Goal: Task Accomplishment & Management: Manage account settings

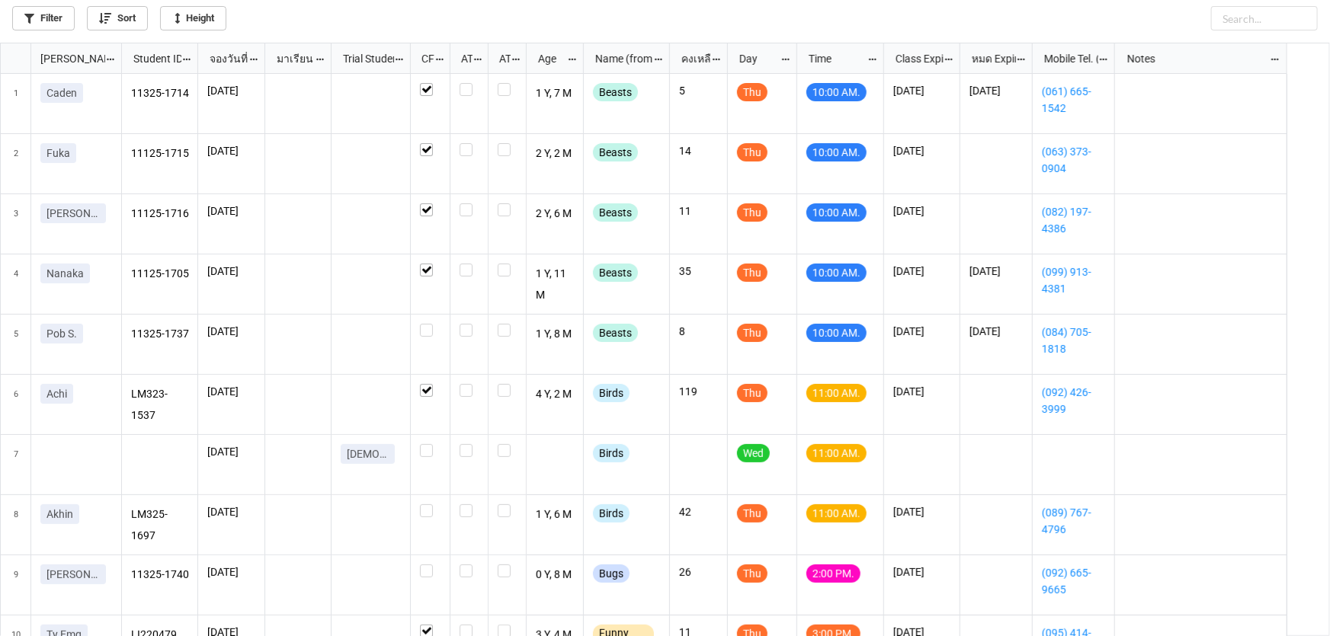
scroll to position [8, 8]
click at [427, 83] on label "grid" at bounding box center [430, 83] width 21 height 0
click at [17, 107] on link "grid" at bounding box center [15, 115] width 15 height 17
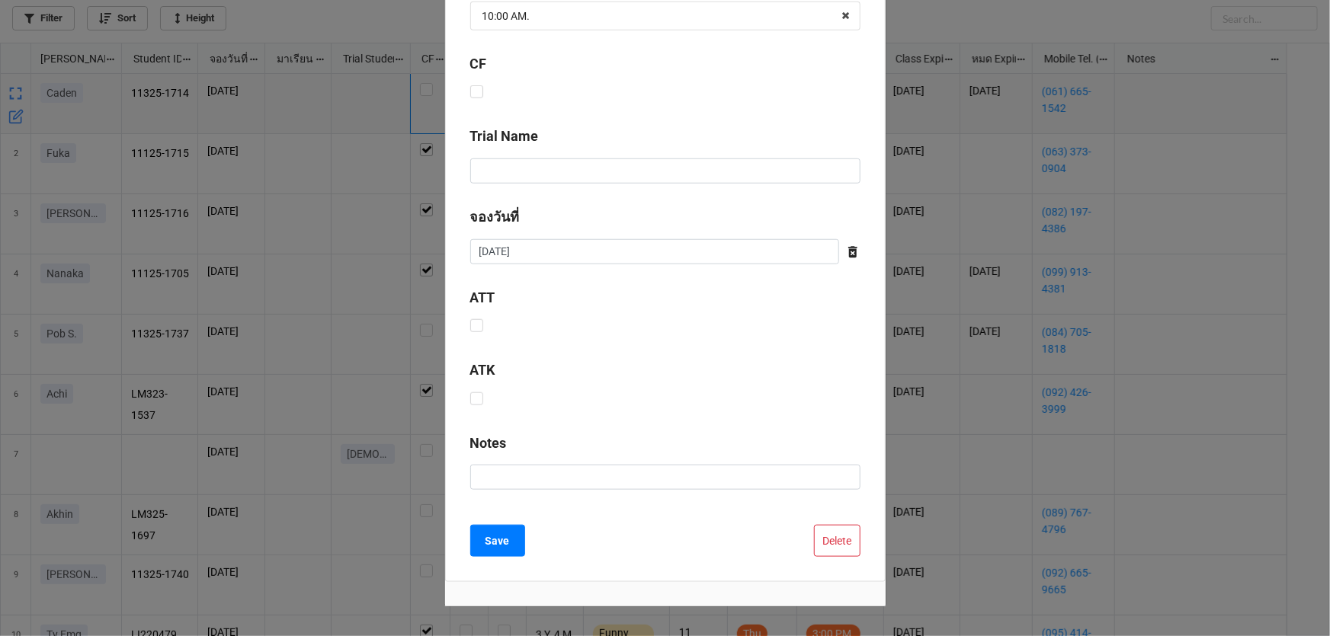
scroll to position [617, 0]
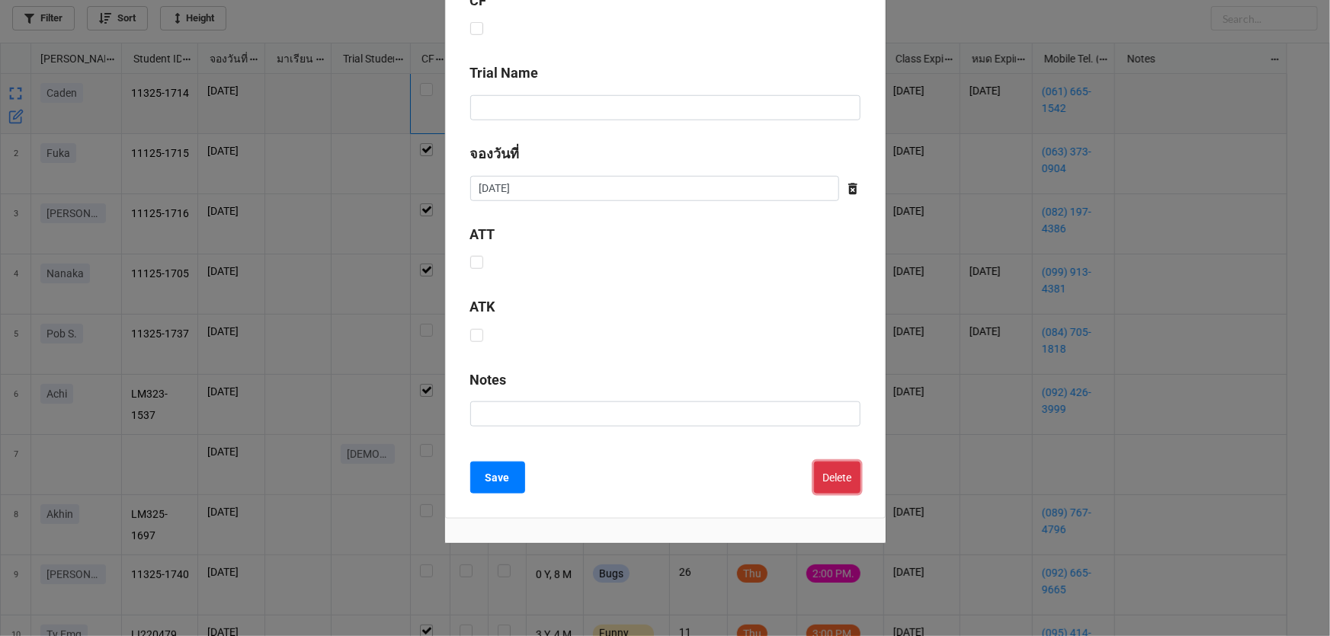
click at [838, 476] on button "Delete" at bounding box center [837, 478] width 46 height 32
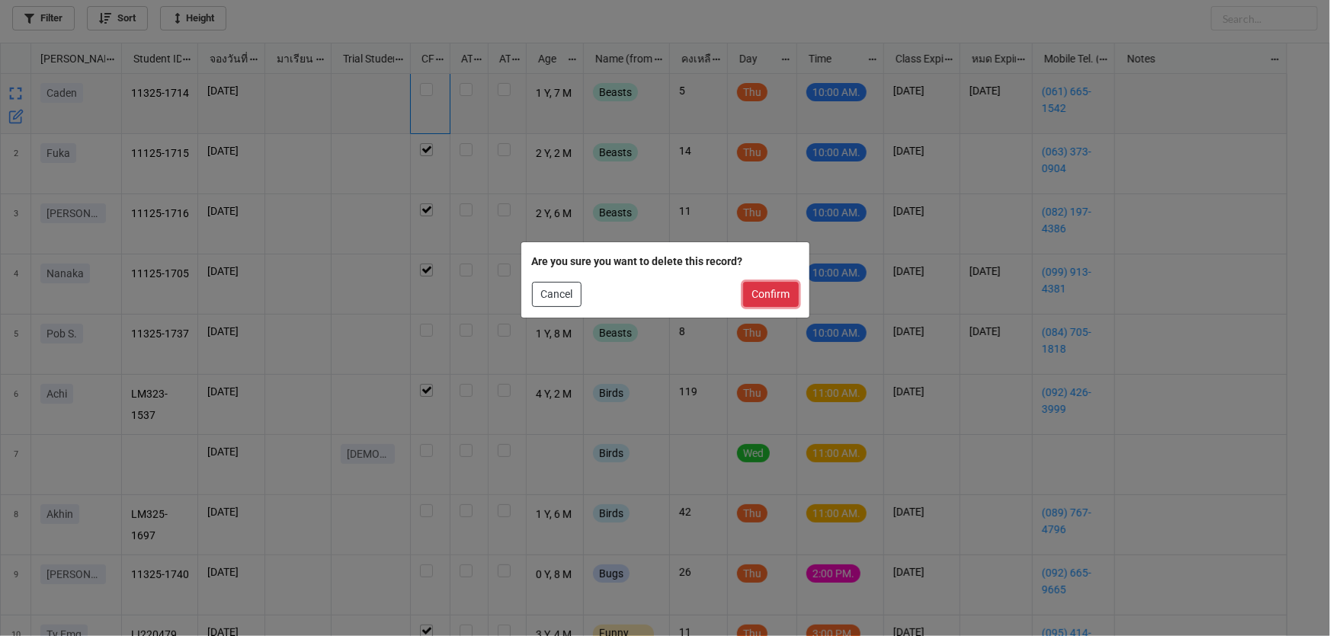
click at [752, 300] on button "Confirm" at bounding box center [771, 295] width 56 height 26
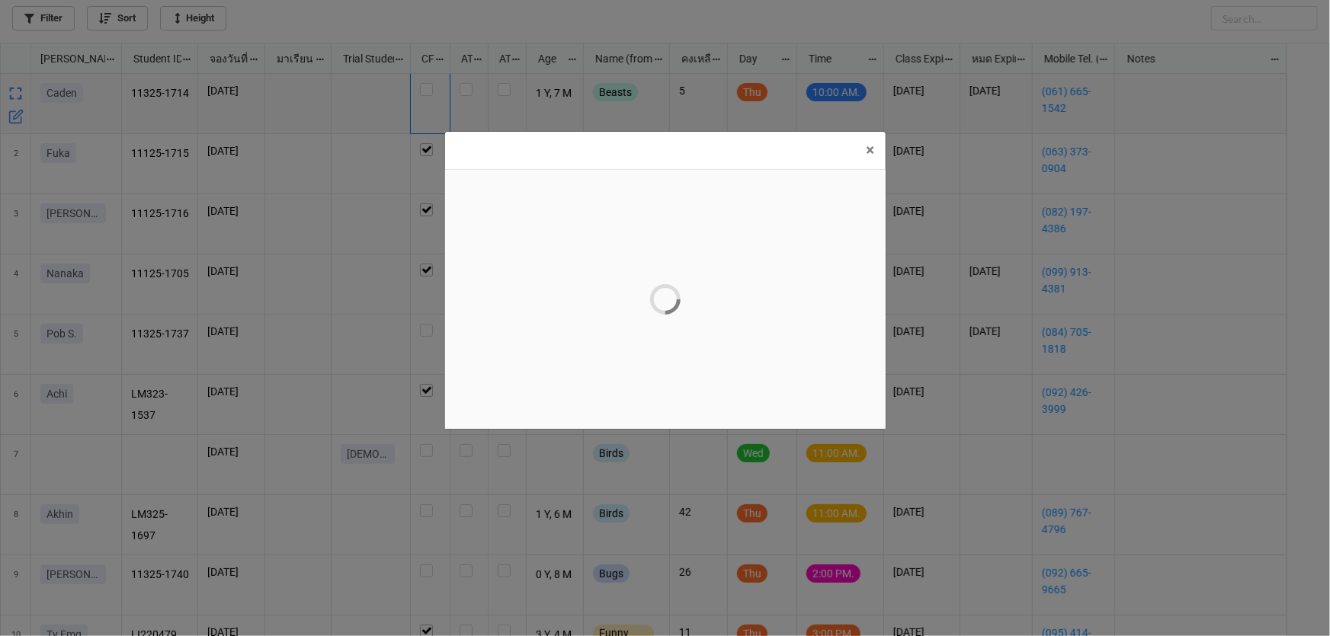
scroll to position [0, 0]
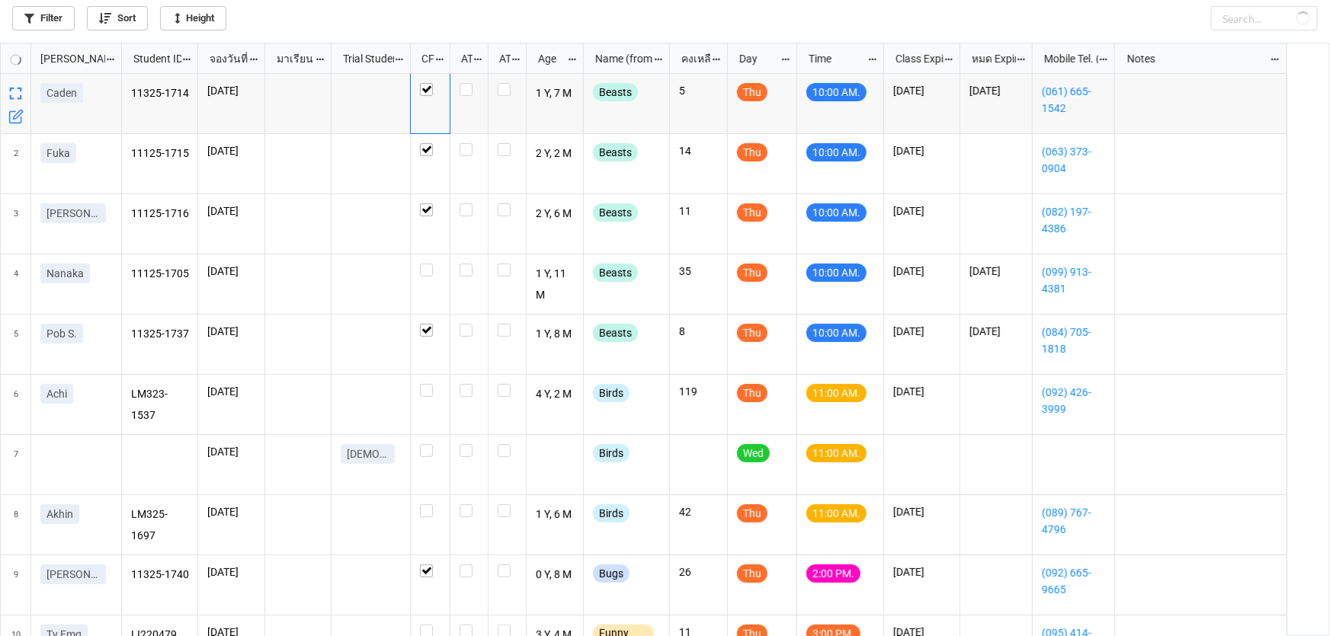
checkbox input "false"
checkbox input "true"
checkbox input "false"
checkbox input "true"
checkbox input "false"
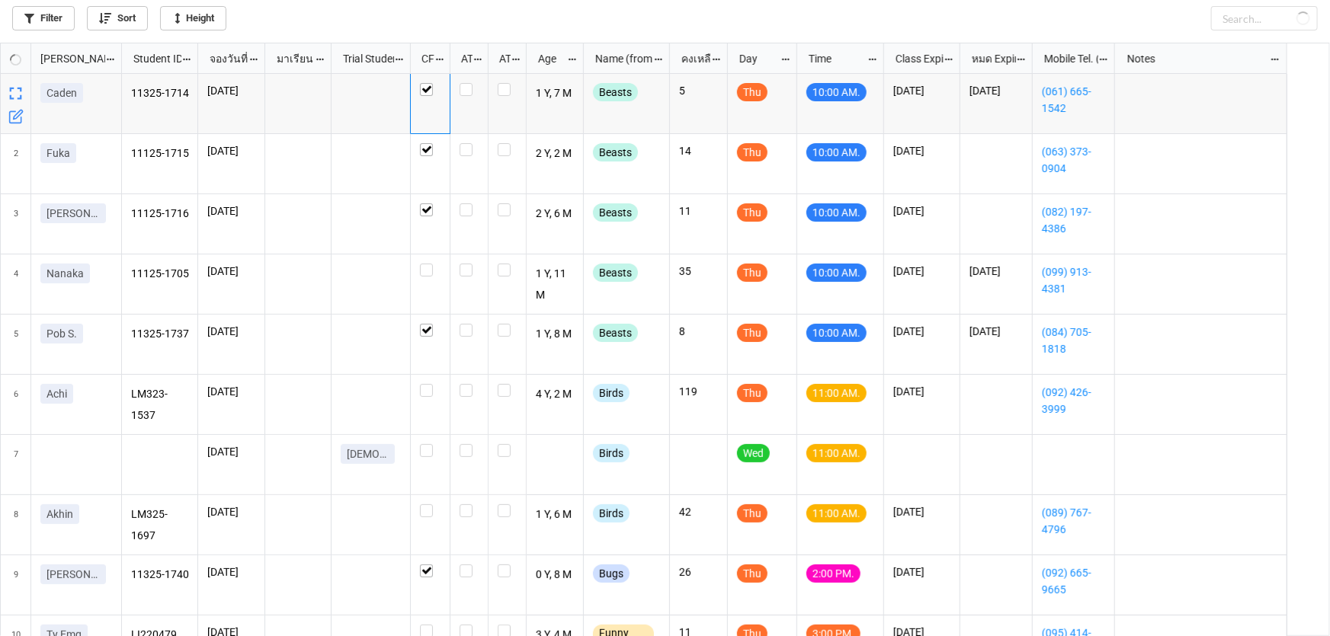
checkbox input "true"
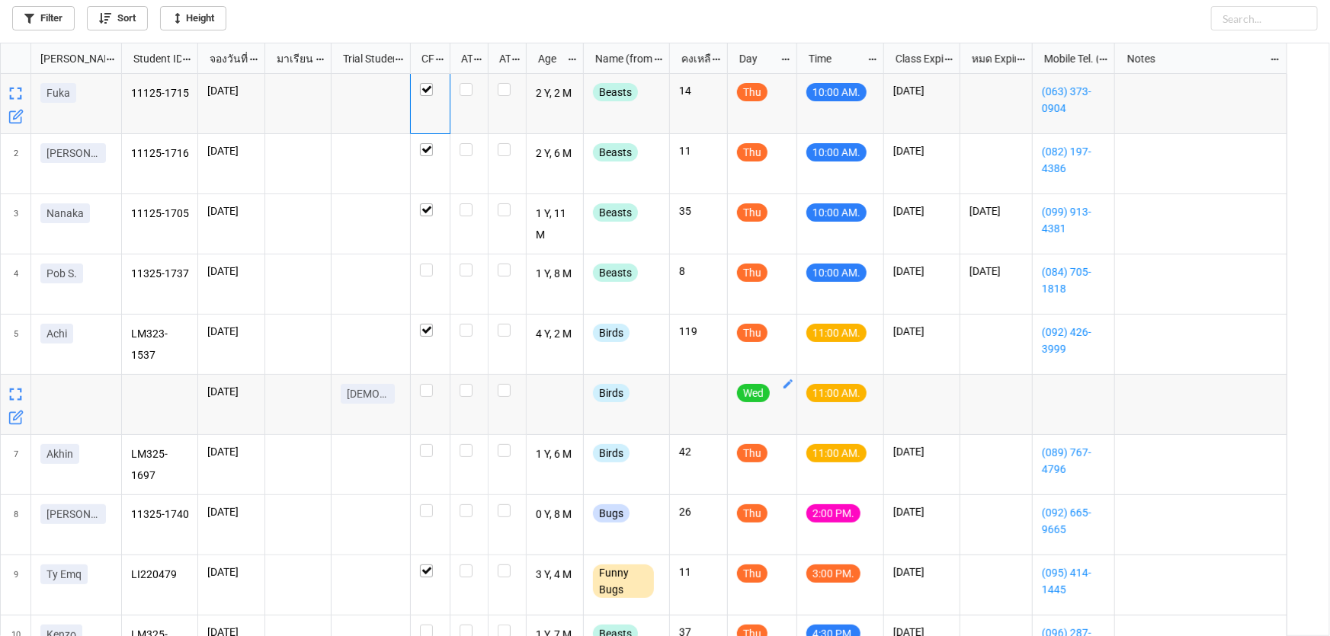
click at [785, 380] on icon "grid" at bounding box center [788, 384] width 12 height 12
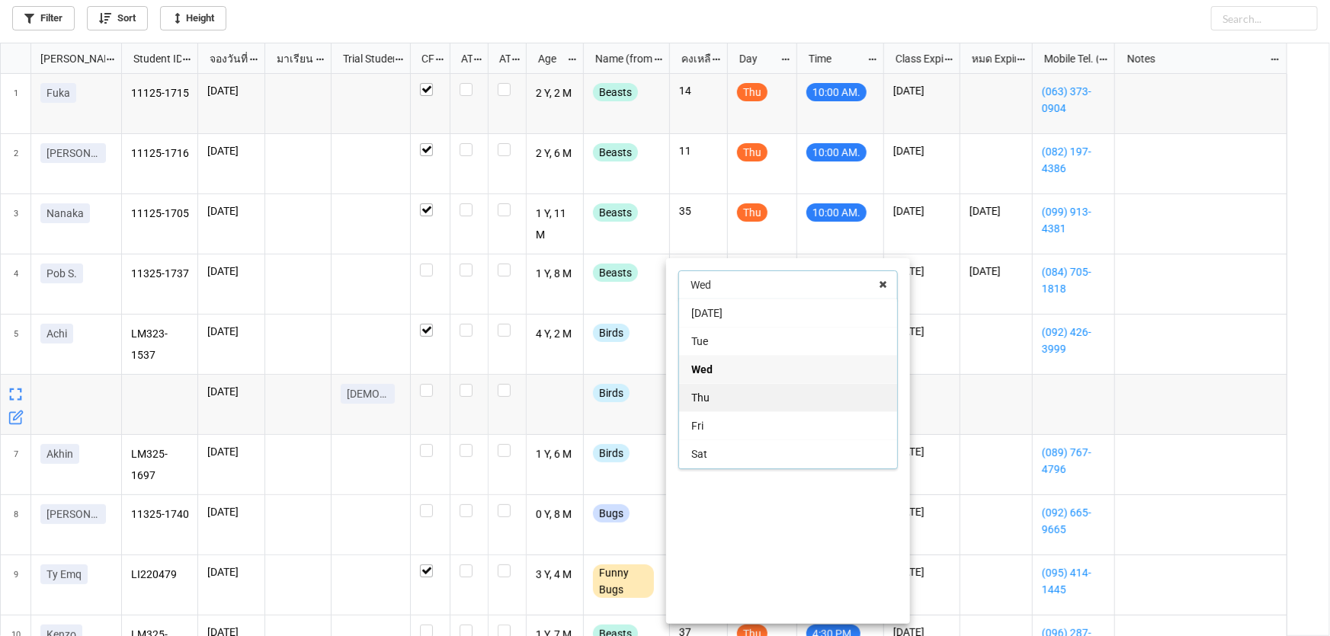
click at [786, 391] on div "Thu" at bounding box center [788, 397] width 218 height 28
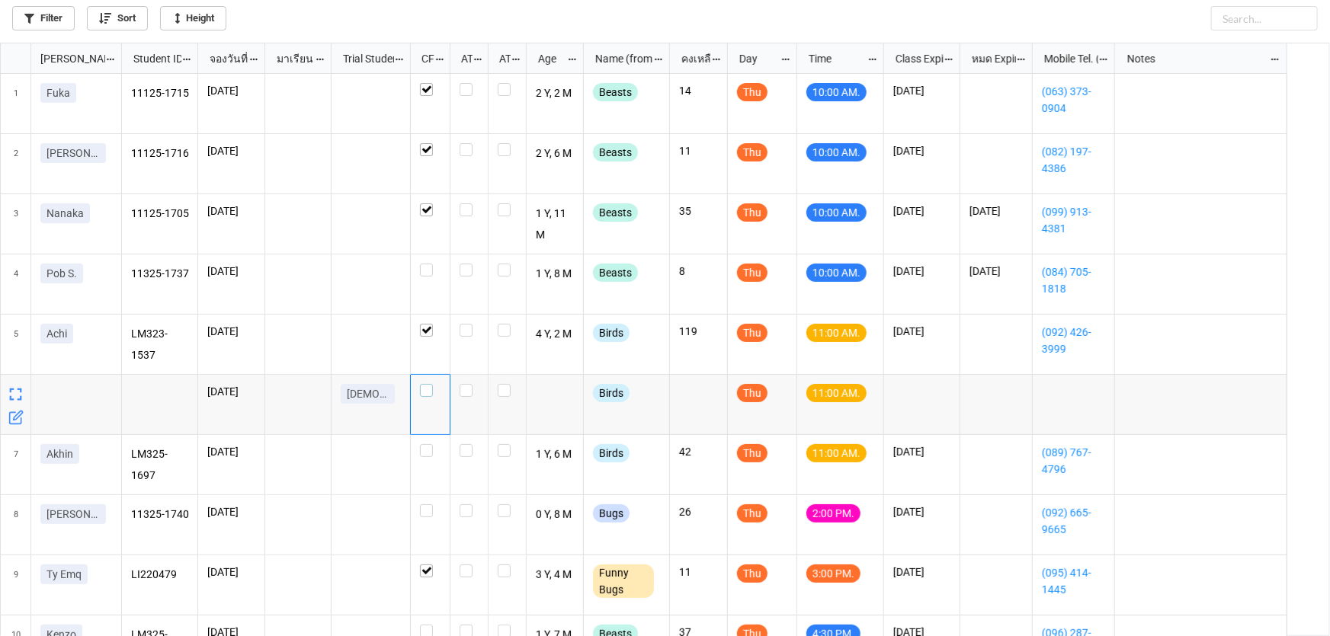
click at [425, 384] on label "grid" at bounding box center [430, 384] width 21 height 0
click at [422, 264] on label "grid" at bounding box center [430, 264] width 21 height 0
click at [429, 444] on label "grid" at bounding box center [430, 444] width 21 height 0
click at [428, 505] on label "grid" at bounding box center [430, 505] width 21 height 0
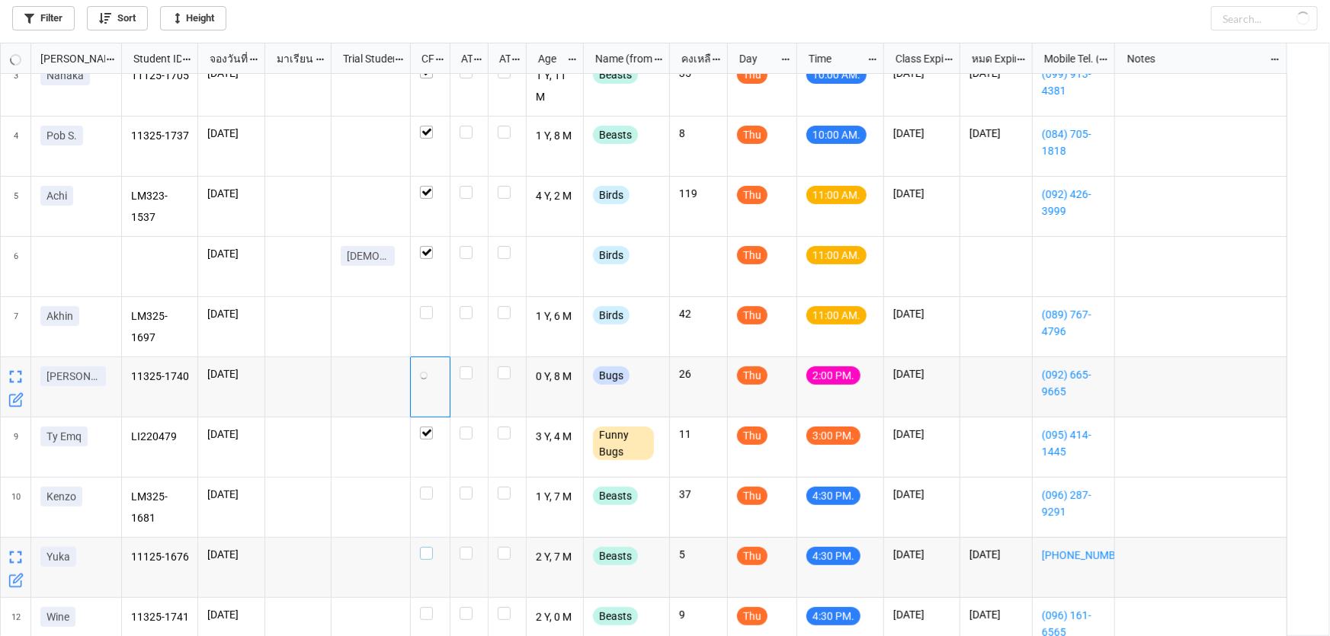
click at [427, 547] on label "grid" at bounding box center [430, 547] width 21 height 0
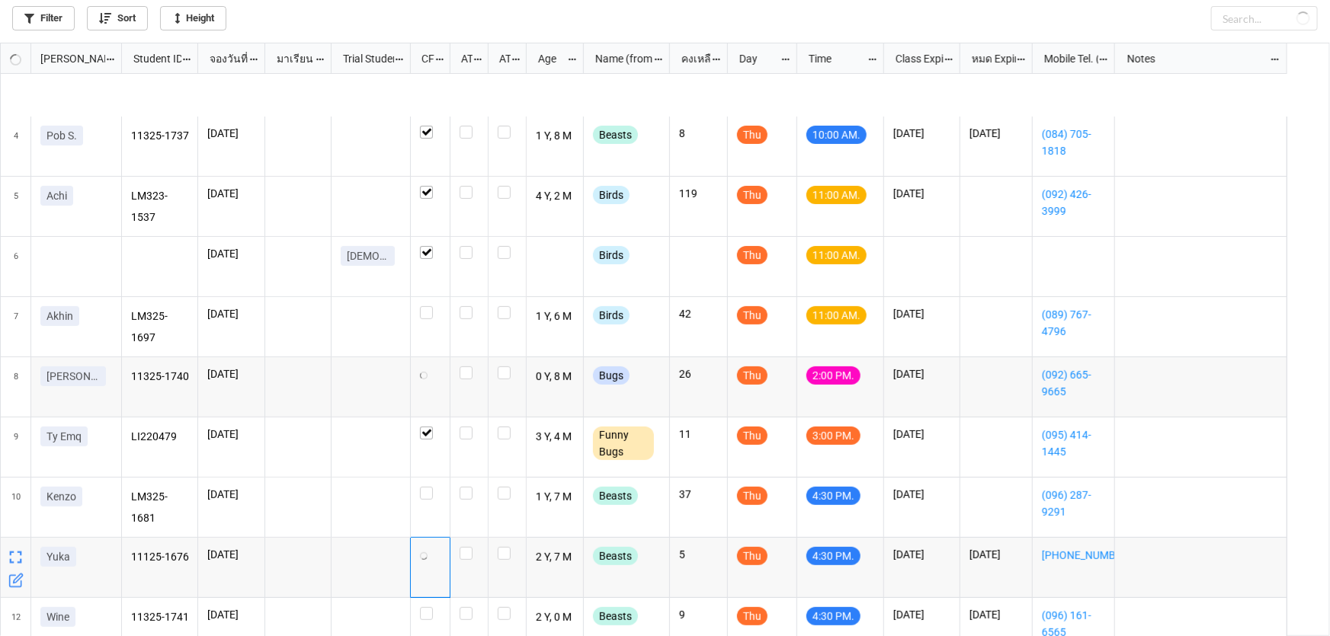
scroll to position [277, 0]
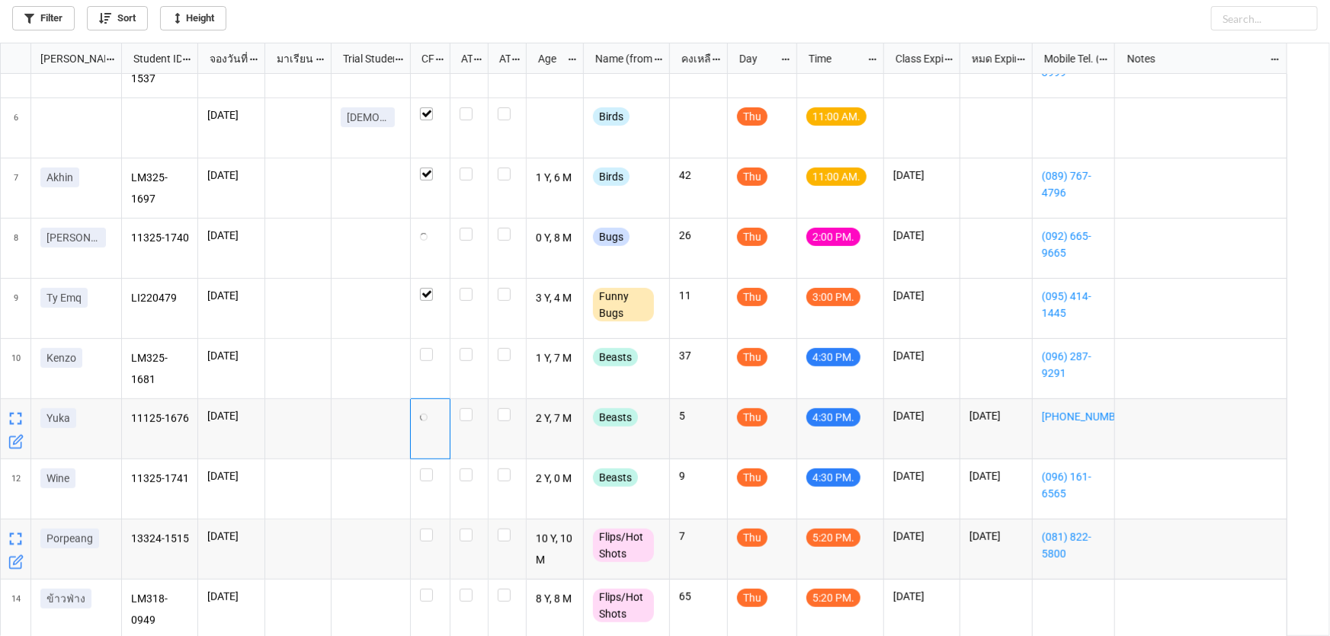
checkbox input "true"
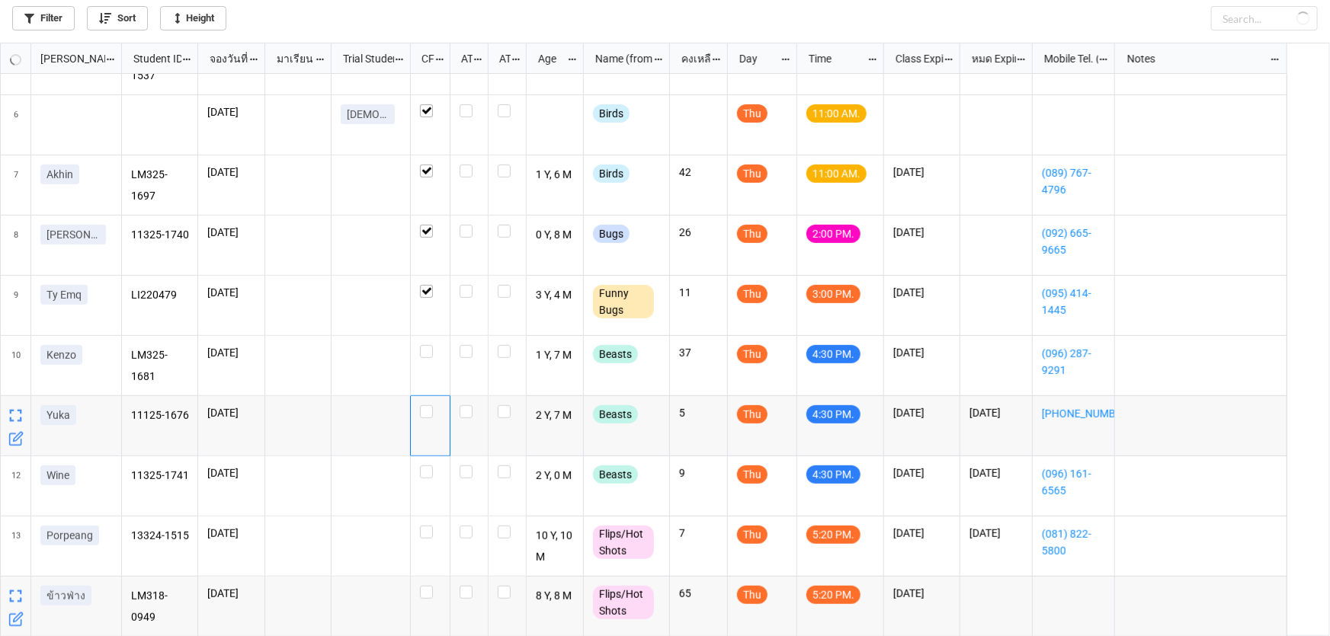
click at [428, 582] on div "grid" at bounding box center [431, 607] width 40 height 60
click at [430, 586] on label "grid" at bounding box center [430, 586] width 21 height 0
checkbox input "true"
click at [422, 586] on label "grid" at bounding box center [430, 586] width 21 height 0
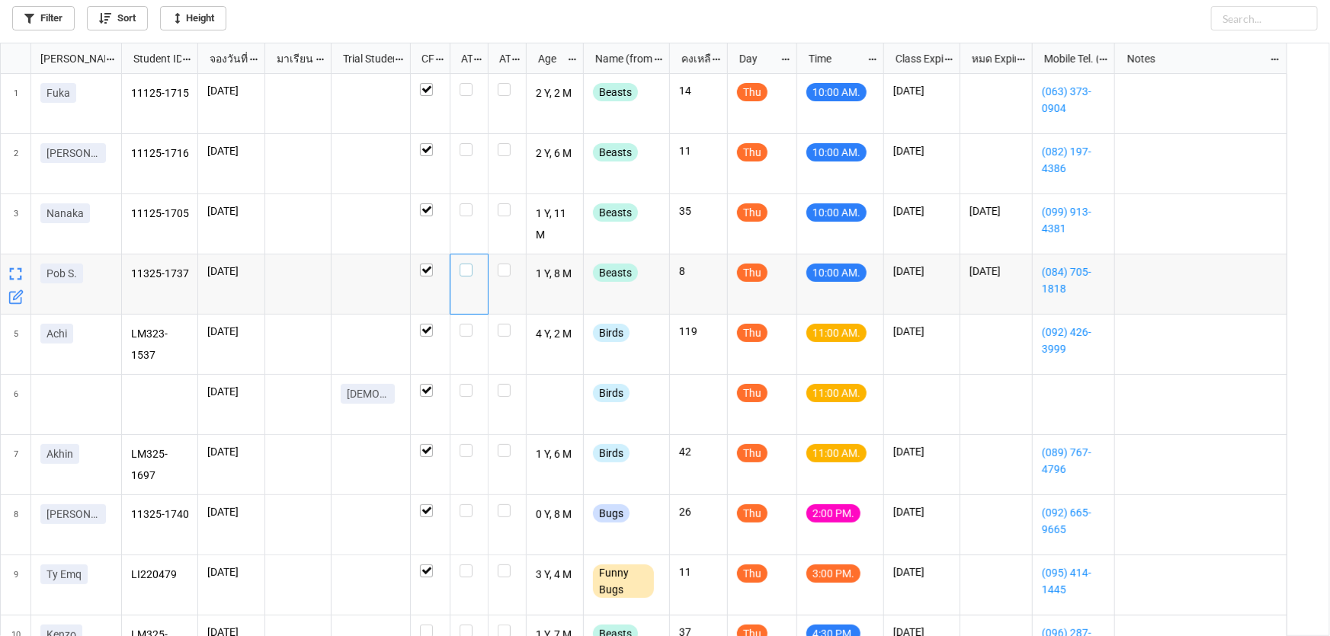
click at [466, 264] on label "grid" at bounding box center [469, 264] width 19 height 0
click at [465, 204] on label "grid" at bounding box center [469, 204] width 19 height 0
